Goal: Task Accomplishment & Management: Manage account settings

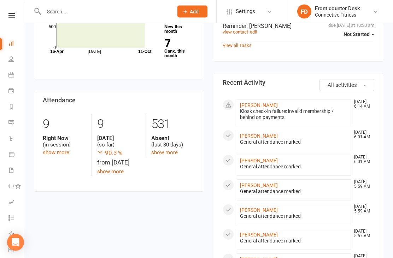
scroll to position [276, 0]
click at [63, 150] on link "show more" at bounding box center [56, 153] width 27 height 6
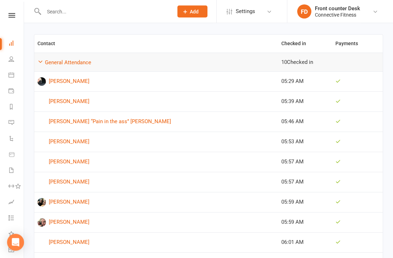
click at [170, 118] on link "[PERSON_NAME] “Pain in the ass” [PERSON_NAME]" at bounding box center [156, 122] width 238 height 8
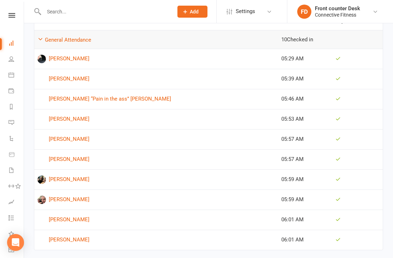
scroll to position [115, 0]
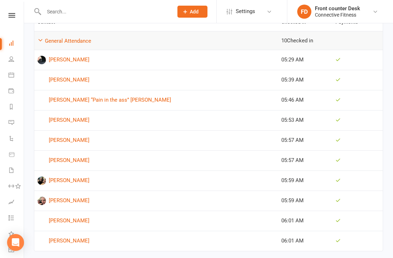
click at [80, 177] on link "[PERSON_NAME]" at bounding box center [156, 181] width 238 height 8
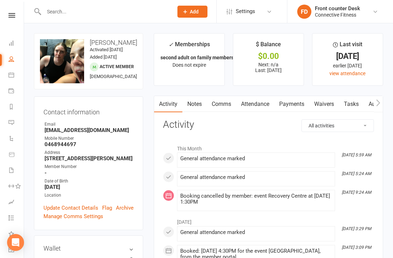
click at [154, 13] on input "text" at bounding box center [105, 12] width 127 height 10
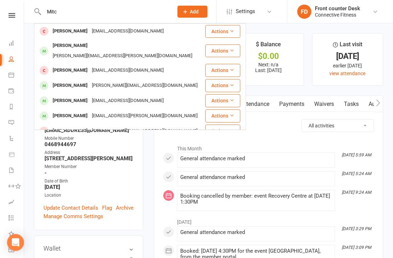
type input "Mitc"
click at [156, 78] on div "[PERSON_NAME] [PERSON_NAME][EMAIL_ADDRESS][DOMAIN_NAME]" at bounding box center [120, 85] width 170 height 14
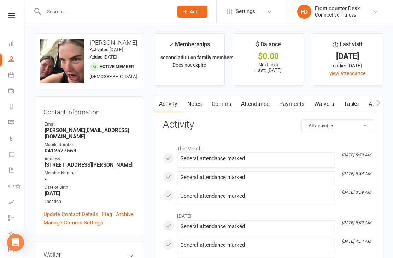
click at [159, 12] on input "text" at bounding box center [105, 12] width 127 height 10
click at [147, 7] on input "text" at bounding box center [105, 12] width 127 height 10
type input "R"
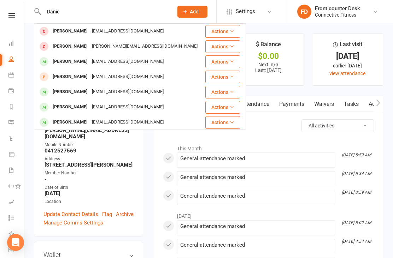
type input "Danic"
click at [149, 89] on div "[PERSON_NAME] [EMAIL_ADDRESS][DOMAIN_NAME]" at bounding box center [120, 92] width 170 height 14
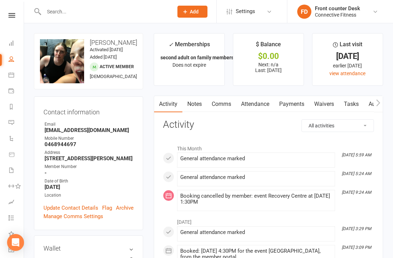
click at [9, 43] on icon at bounding box center [11, 43] width 6 height 6
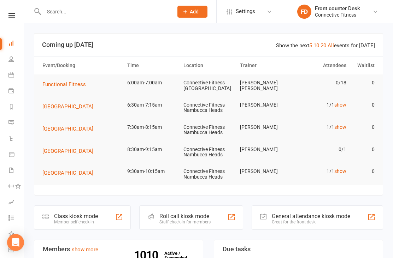
click at [140, 12] on input "text" at bounding box center [105, 12] width 127 height 10
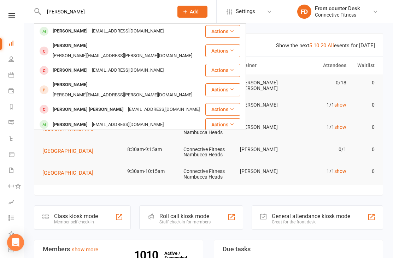
type input "[PERSON_NAME]"
click at [157, 30] on div "[PERSON_NAME] [EMAIL_ADDRESS][DOMAIN_NAME]" at bounding box center [120, 31] width 170 height 14
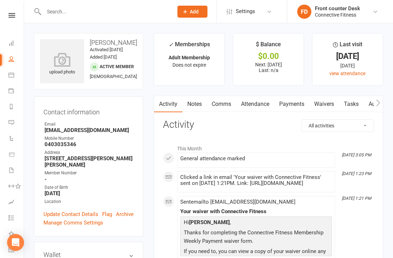
click at [65, 62] on icon at bounding box center [62, 60] width 44 height 14
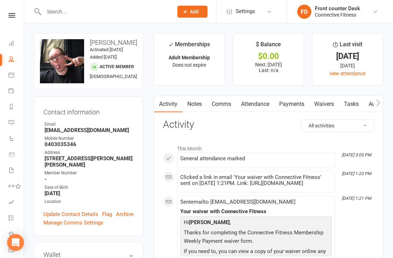
click at [149, 7] on input "text" at bounding box center [105, 12] width 127 height 10
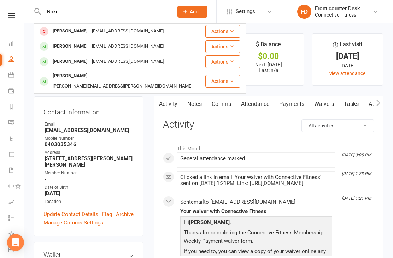
type input "Nake"
click at [65, 43] on div "[PERSON_NAME]" at bounding box center [70, 46] width 39 height 10
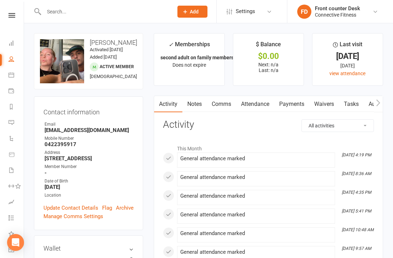
click at [21, 139] on link "Automations" at bounding box center [16, 140] width 16 height 16
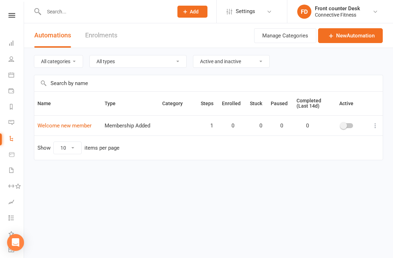
click at [18, 47] on link "Dashboard" at bounding box center [16, 44] width 16 height 16
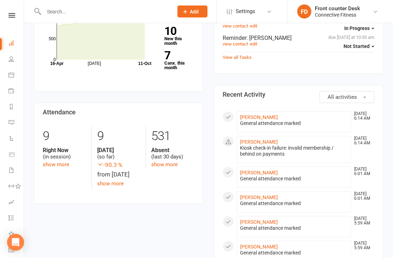
scroll to position [264, 0]
click at [67, 163] on link "show more" at bounding box center [56, 165] width 27 height 6
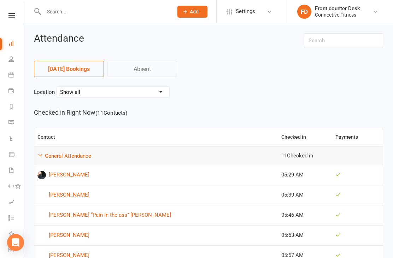
click at [9, 46] on link "Dashboard" at bounding box center [16, 44] width 16 height 16
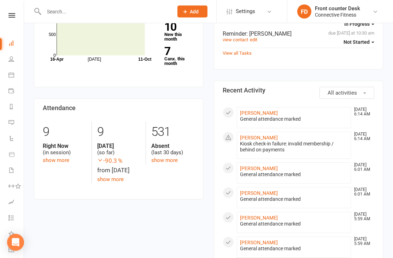
scroll to position [269, 0]
click at [66, 157] on link "show more" at bounding box center [56, 160] width 27 height 6
